Goal: Information Seeking & Learning: Find specific fact

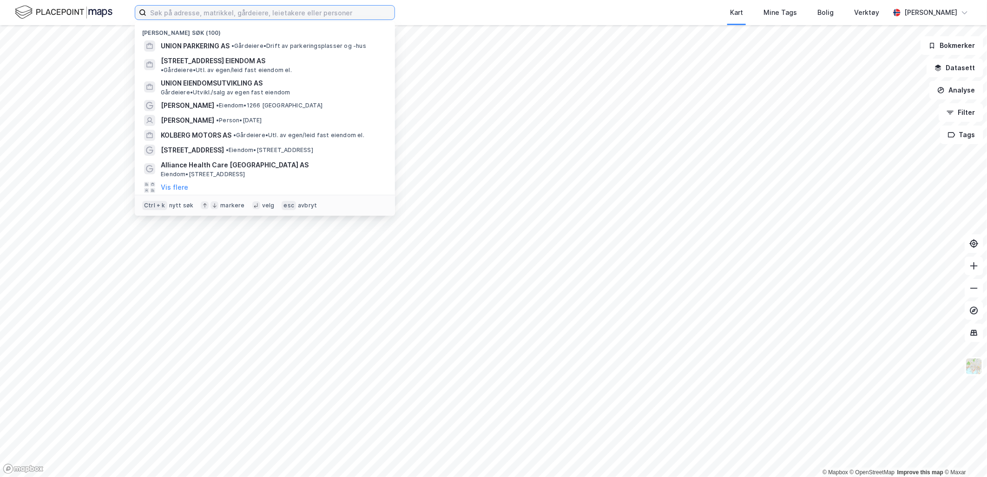
click at [237, 12] on input at bounding box center [270, 13] width 248 height 14
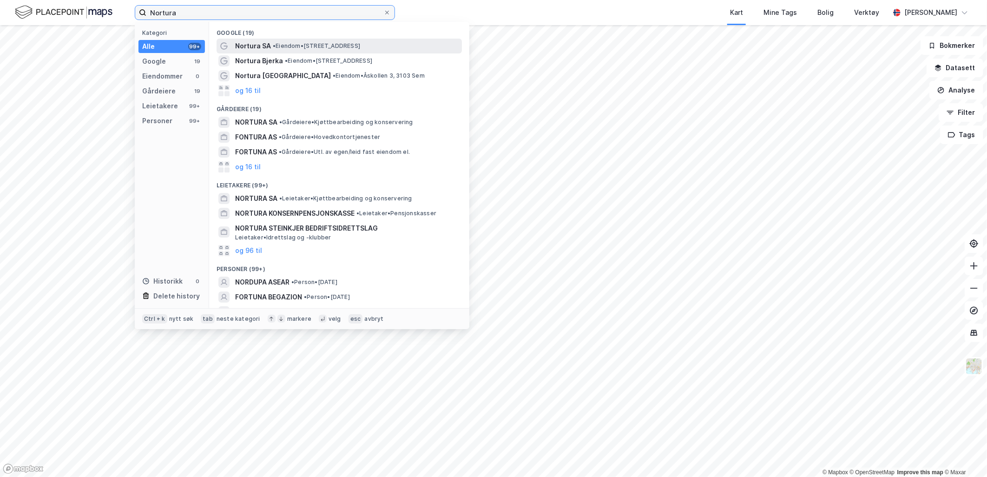
type input "Nortura"
click at [326, 45] on span "• Eiendom • [STREET_ADDRESS]" at bounding box center [316, 45] width 87 height 7
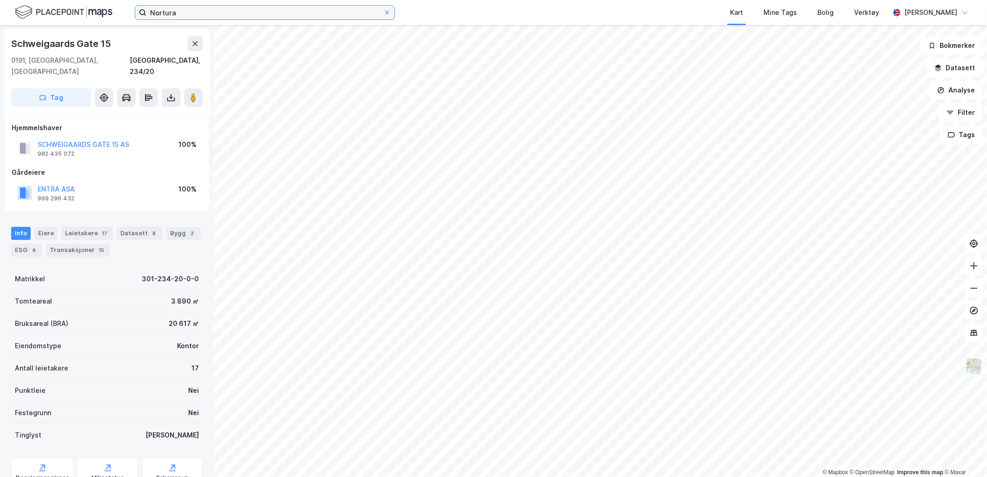
click at [205, 17] on input "Nortura" at bounding box center [264, 13] width 237 height 14
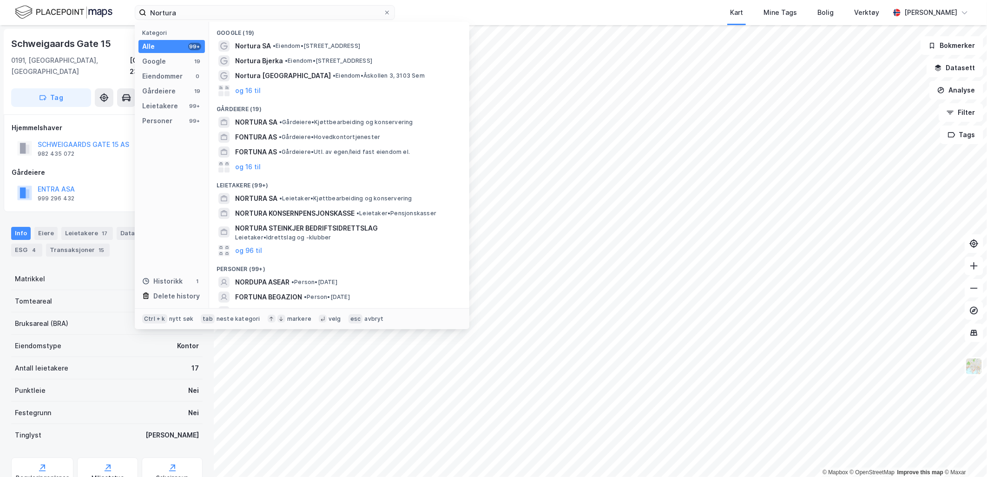
click at [113, 242] on div "Info [PERSON_NAME] 17 Datasett 8 Bygg 2 ESG 4 Transaksjoner 15" at bounding box center [106, 242] width 191 height 30
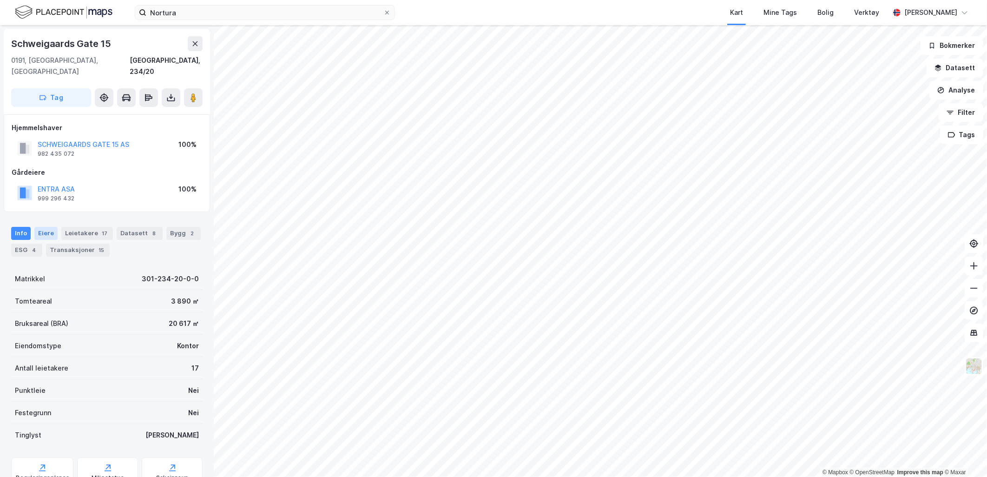
click at [45, 227] on div "Eiere" at bounding box center [45, 233] width 23 height 13
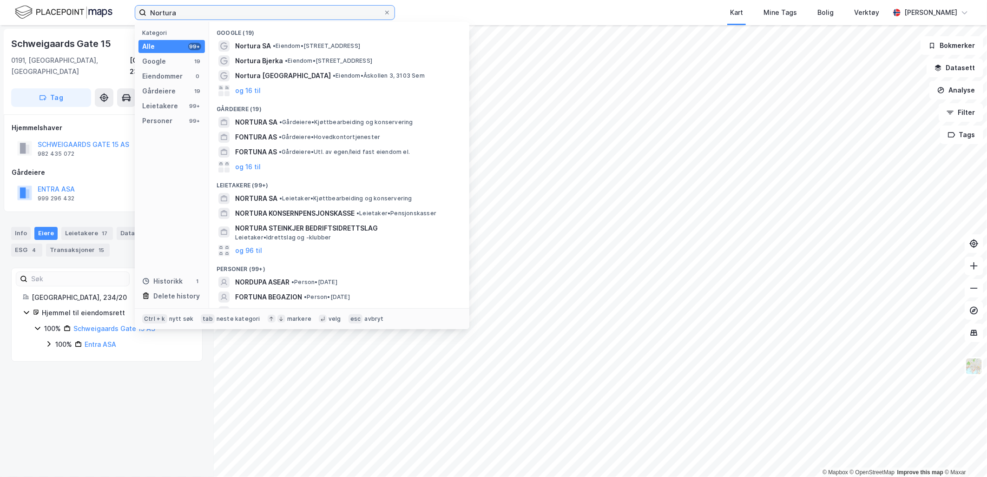
click at [197, 16] on input "Nortura" at bounding box center [264, 13] width 237 height 14
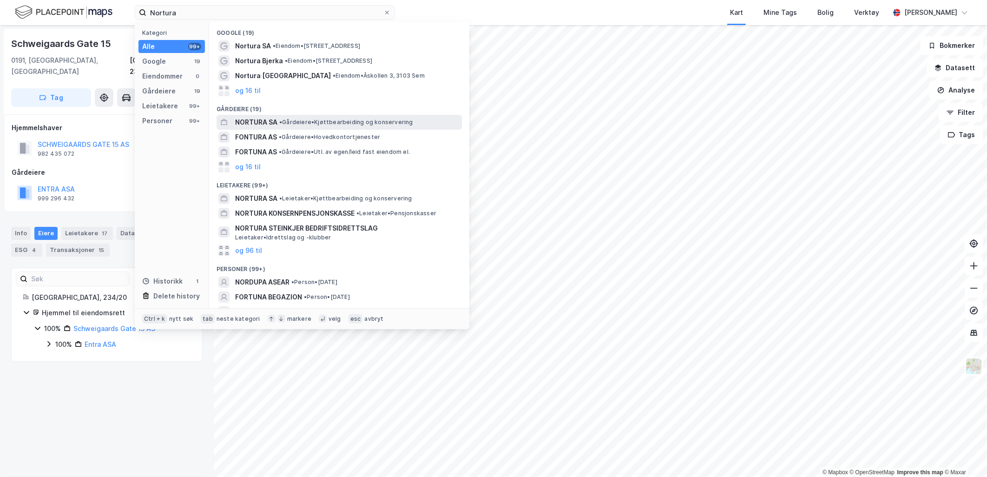
click at [316, 122] on span "• Gårdeiere • Kjøttbearbeiding og konservering" at bounding box center [346, 121] width 134 height 7
